Goal: Task Accomplishment & Management: Use online tool/utility

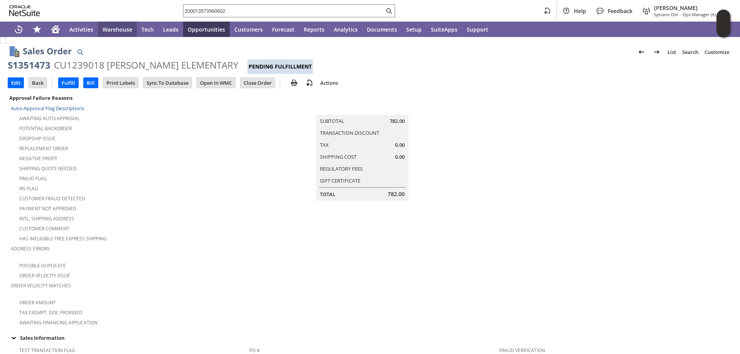
scroll to position [501, 0]
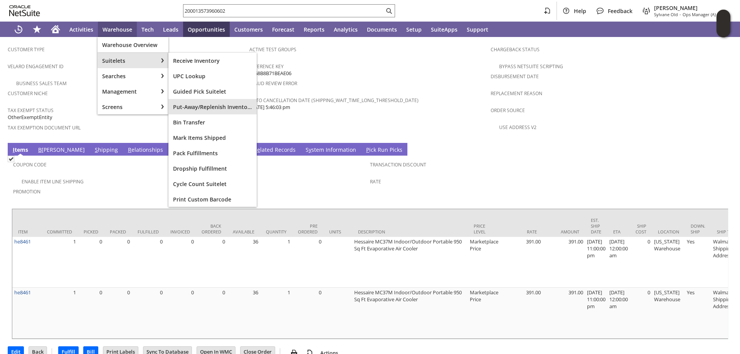
click at [223, 106] on span "Put-Away/Replenish Inventory" at bounding box center [212, 106] width 79 height 7
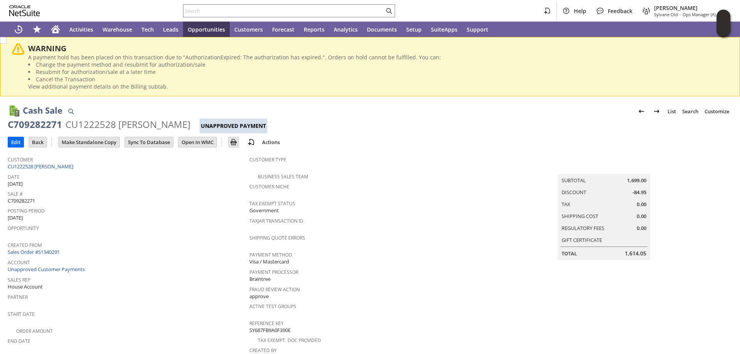
click at [25, 198] on span "C709282271" at bounding box center [21, 200] width 27 height 7
copy span "C709282271"
click at [13, 142] on input "Edit" at bounding box center [15, 142] width 15 height 10
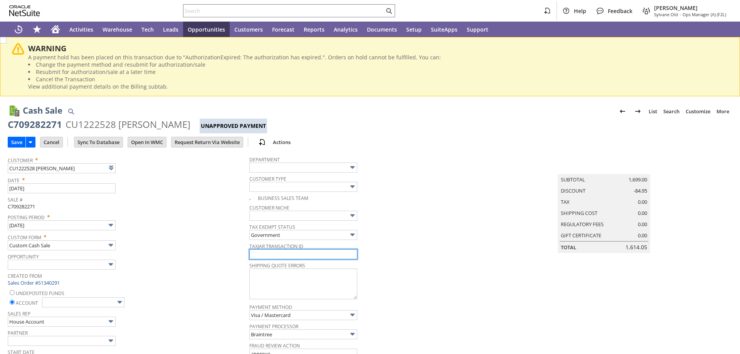
click at [297, 259] on input "text" at bounding box center [303, 254] width 108 height 10
paste input "C709282271"
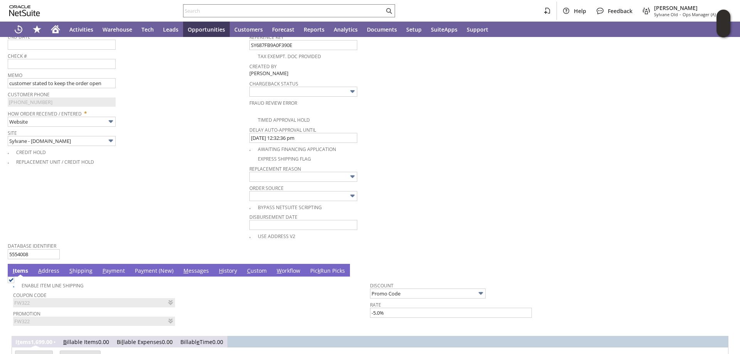
scroll to position [347, 0]
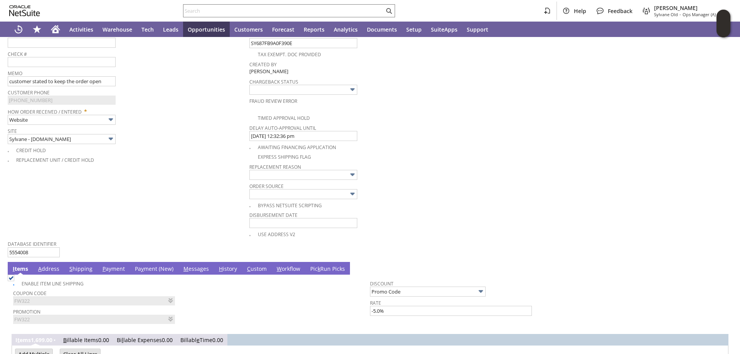
type input "C709282271"
click at [153, 271] on link "Pa y ment (New)" at bounding box center [154, 269] width 42 height 8
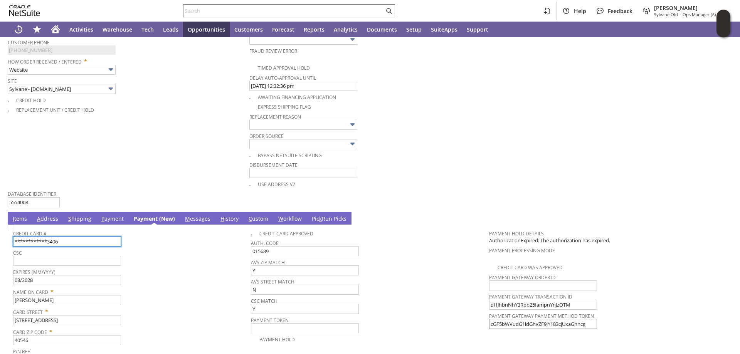
scroll to position [463, 0]
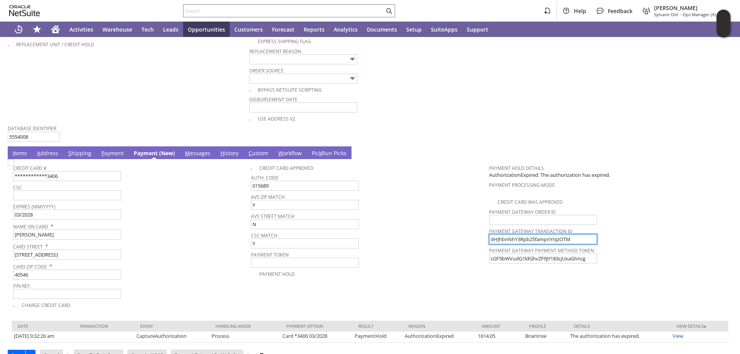
drag, startPoint x: 573, startPoint y: 237, endPoint x: 440, endPoint y: 238, distance: 133.0
click at [440, 238] on tr "**********" at bounding box center [370, 235] width 714 height 149
click at [14, 166] on img at bounding box center [11, 162] width 7 height 7
checkbox input "true"
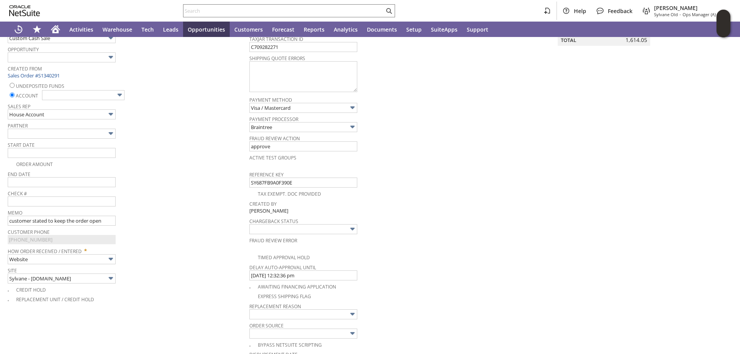
scroll to position [154, 0]
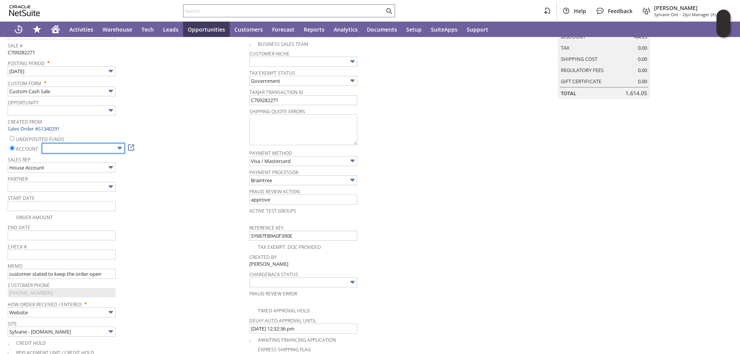
click at [91, 150] on input "text" at bounding box center [83, 148] width 83 height 10
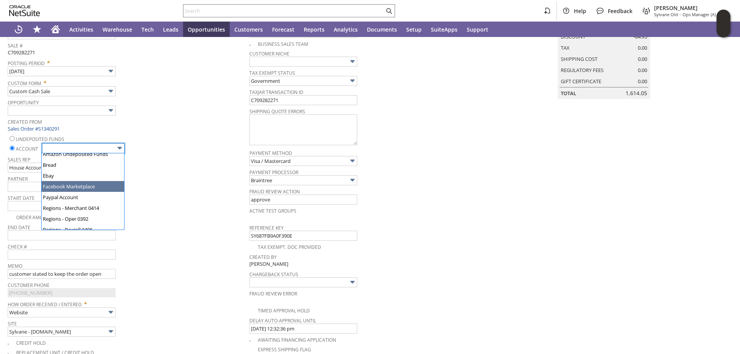
scroll to position [39, 0]
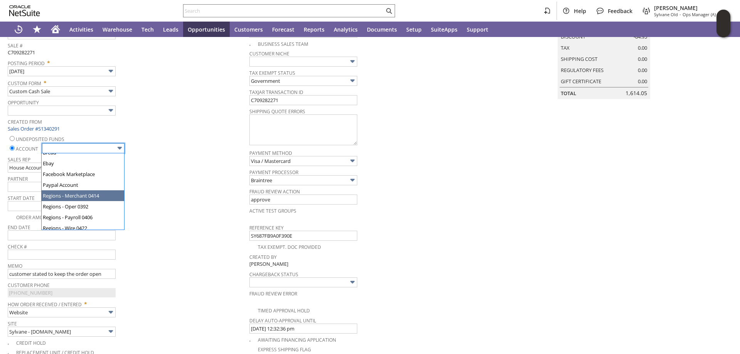
type input "Regions - Merchant 0414"
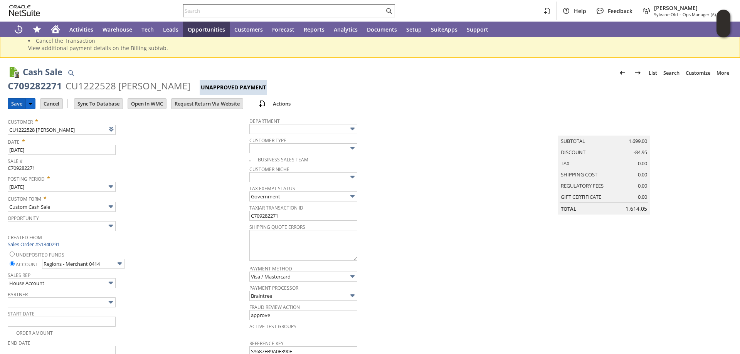
click at [17, 103] on input "Save" at bounding box center [16, 104] width 17 height 10
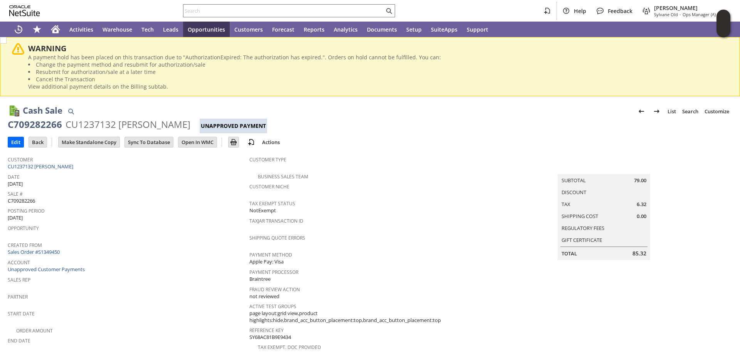
click at [26, 200] on span "C709282266" at bounding box center [21, 200] width 27 height 7
copy span "C709282266"
drag, startPoint x: 14, startPoint y: 140, endPoint x: 204, endPoint y: 166, distance: 191.8
click at [14, 140] on input "Edit" at bounding box center [15, 142] width 15 height 10
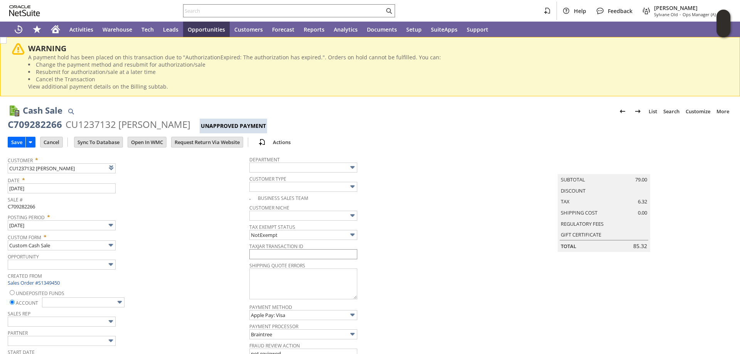
type input "Add"
type input "Copy Previous"
click at [328, 255] on input "text" at bounding box center [303, 254] width 108 height 10
paste input "C709282266"
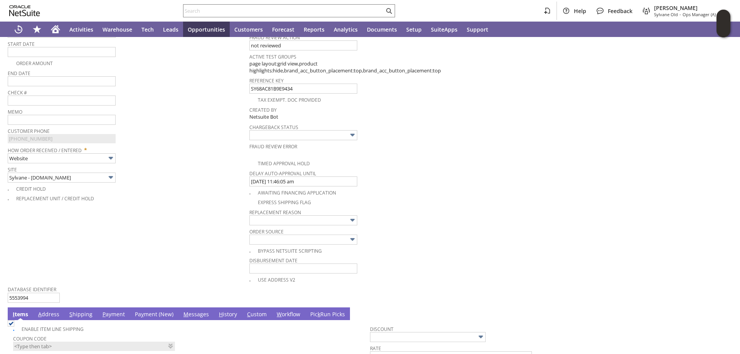
scroll to position [424, 0]
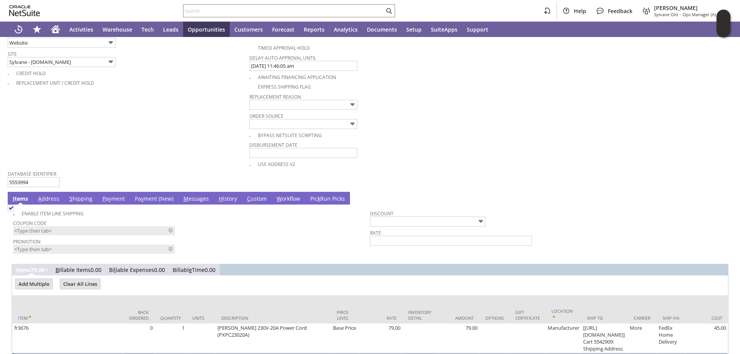
type input "C709282266"
click at [146, 200] on link "Pa y ment (New)" at bounding box center [154, 199] width 42 height 8
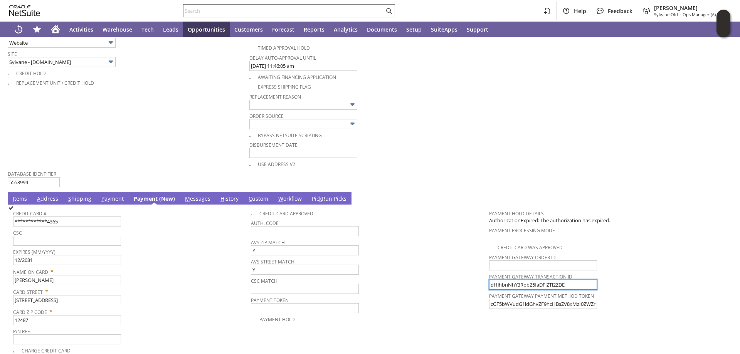
drag, startPoint x: 564, startPoint y: 285, endPoint x: 438, endPoint y: 285, distance: 125.7
click at [438, 285] on tr "**********" at bounding box center [370, 280] width 714 height 149
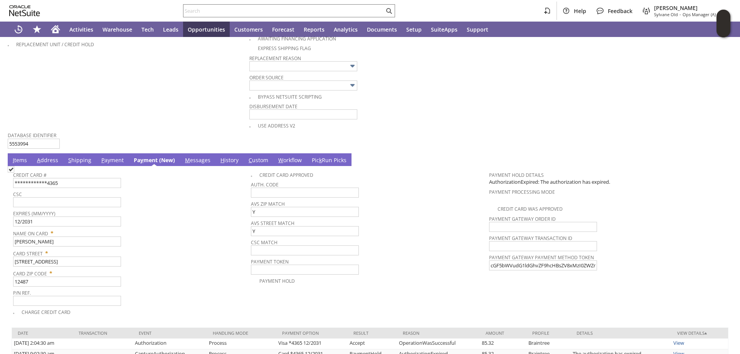
click at [14, 173] on img at bounding box center [11, 169] width 7 height 7
checkbox input "true"
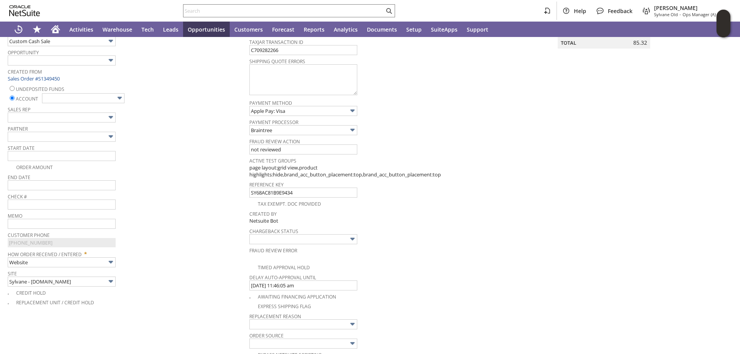
scroll to position [116, 0]
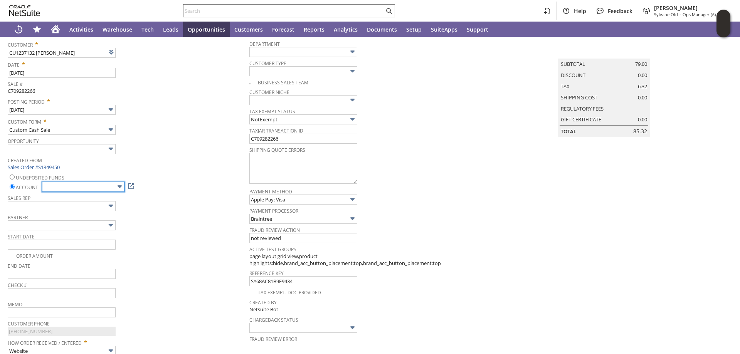
click at [95, 187] on input "text" at bounding box center [83, 187] width 83 height 10
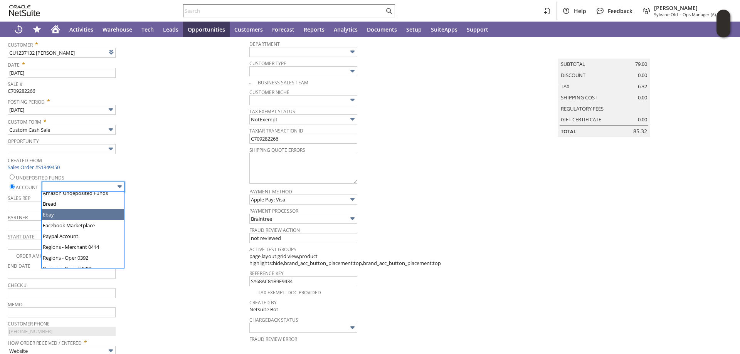
scroll to position [39, 0]
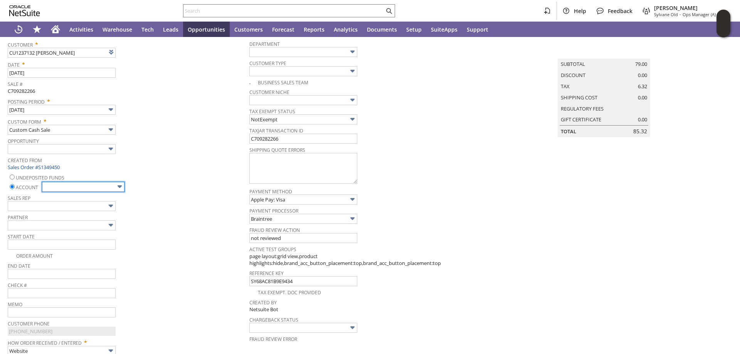
type input "Regions - Merchant 0414"
click at [175, 242] on div "Start Date" at bounding box center [127, 240] width 238 height 19
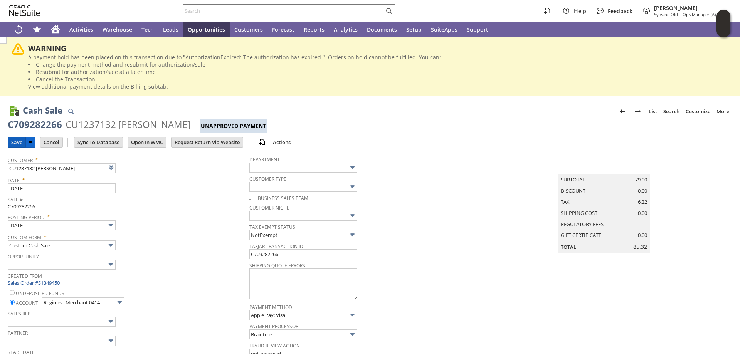
click at [15, 142] on input "Save" at bounding box center [16, 142] width 17 height 10
